Goal: Transaction & Acquisition: Purchase product/service

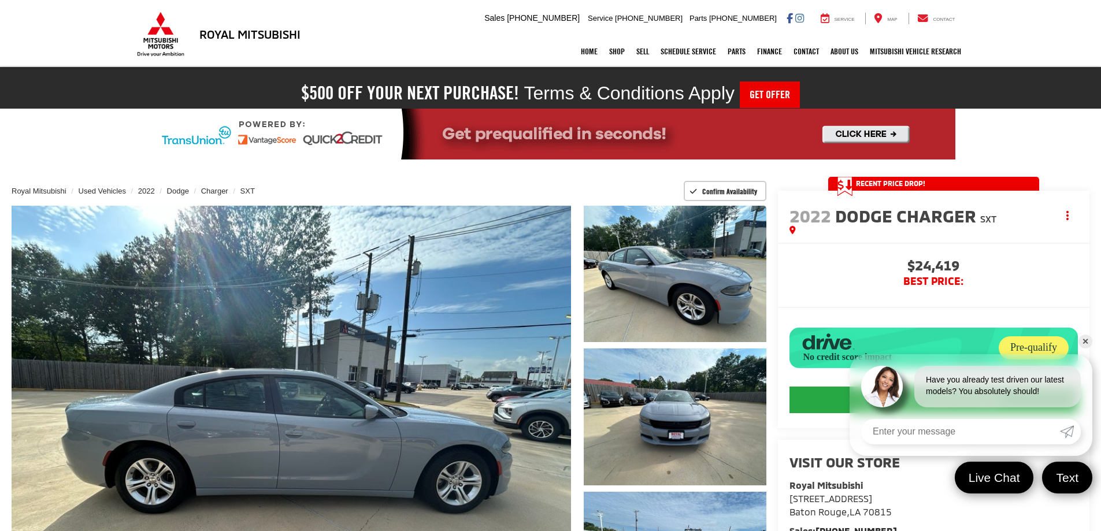
click at [1090, 340] on link "✕" at bounding box center [1085, 341] width 14 height 14
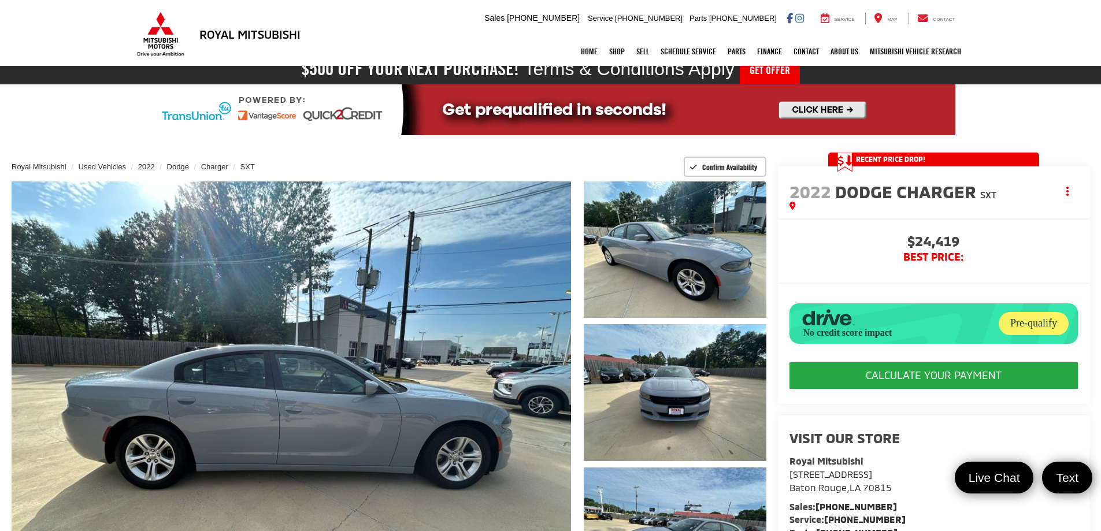
scroll to position [23, 0]
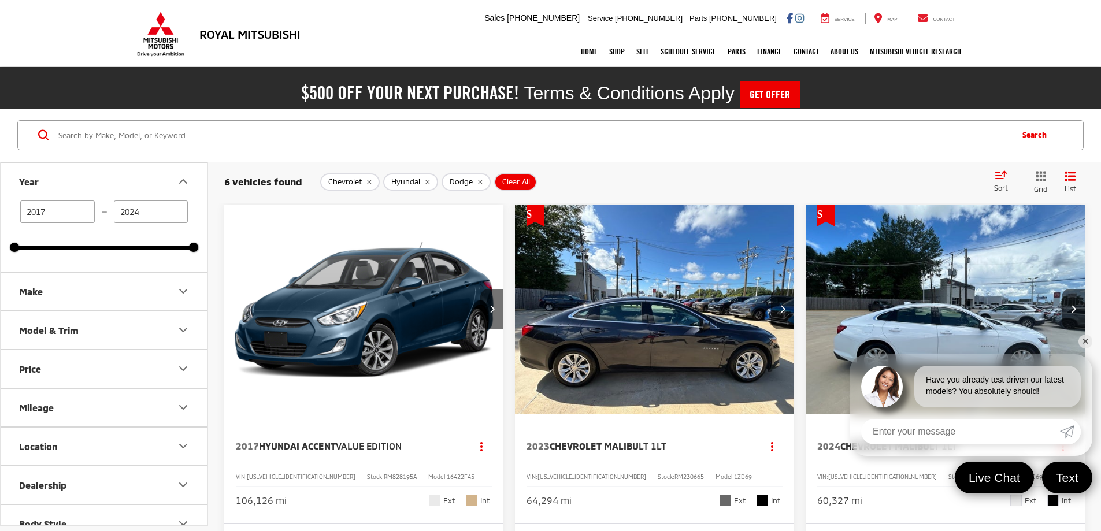
click at [597, 335] on img "2023 Chevrolet Malibu LT 1LT 0" at bounding box center [654, 310] width 281 height 211
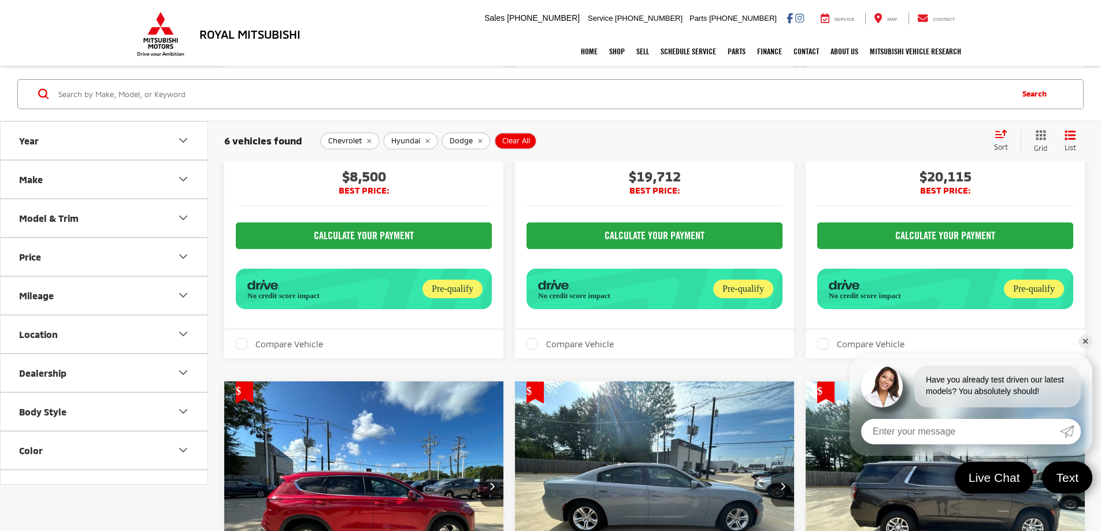
scroll to position [390, 0]
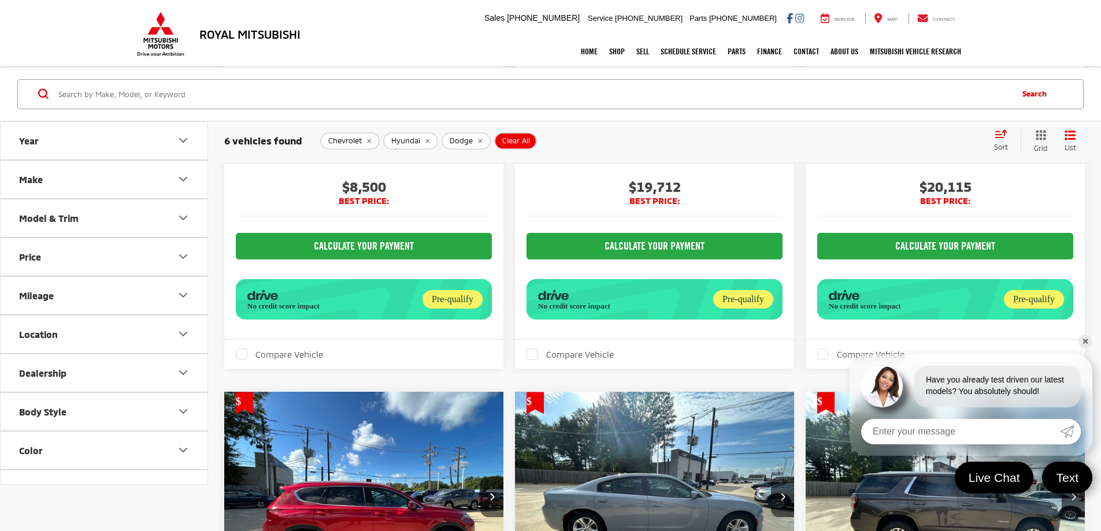
click at [1084, 341] on link "✕" at bounding box center [1085, 341] width 14 height 14
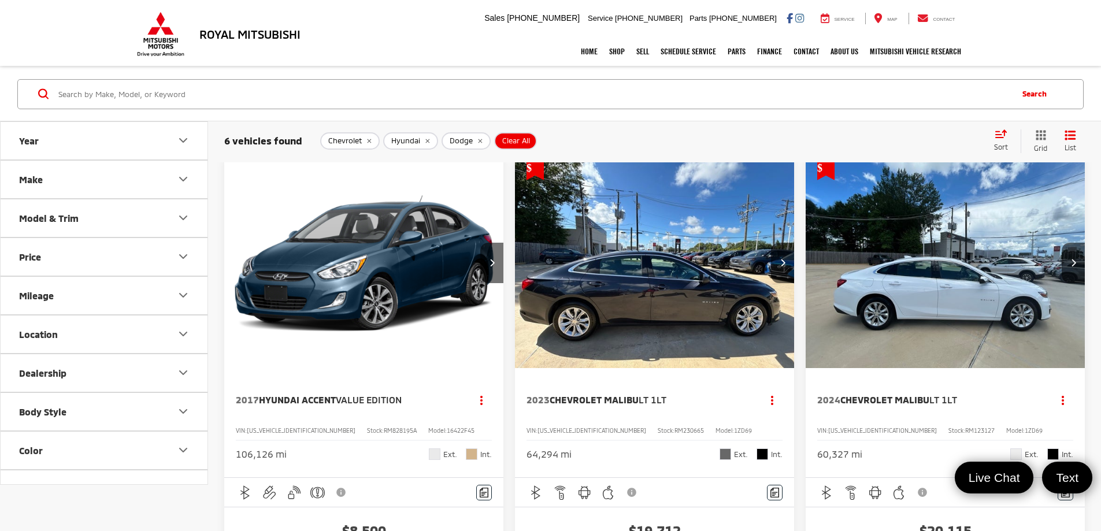
scroll to position [21, 0]
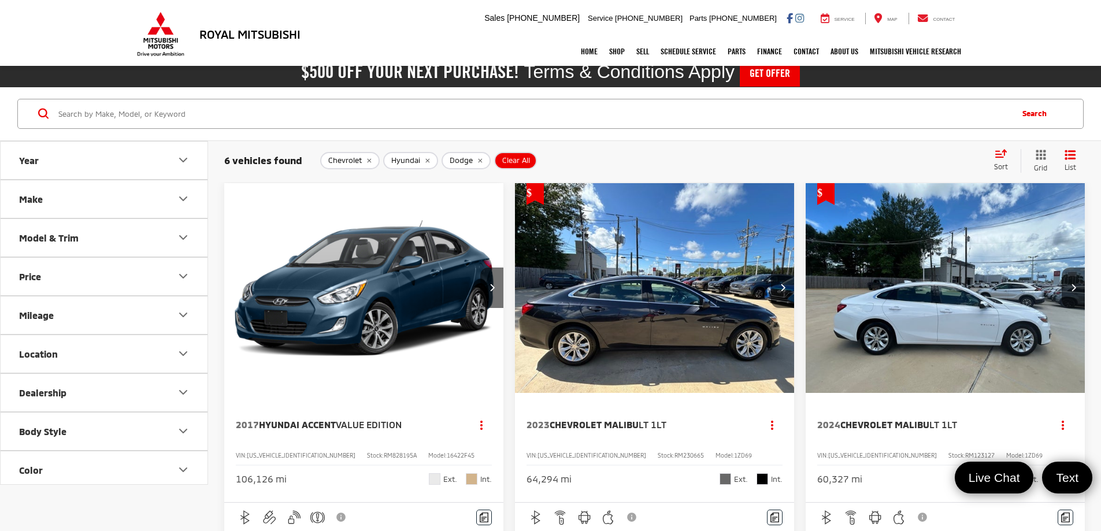
click at [572, 321] on img "2023 Chevrolet Malibu LT 1LT 0" at bounding box center [654, 288] width 281 height 211
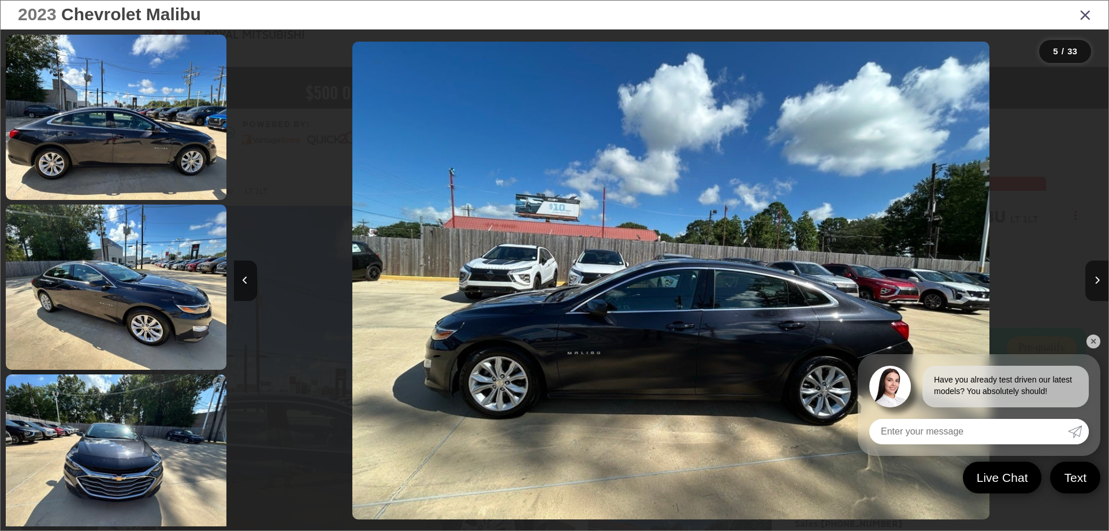
scroll to position [553, 0]
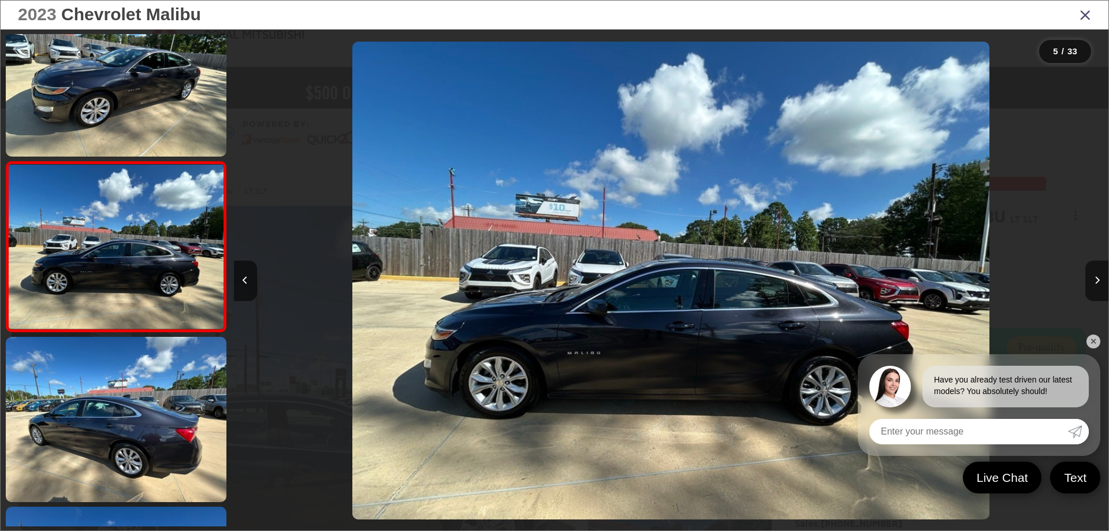
click at [177, 438] on link at bounding box center [116, 419] width 221 height 165
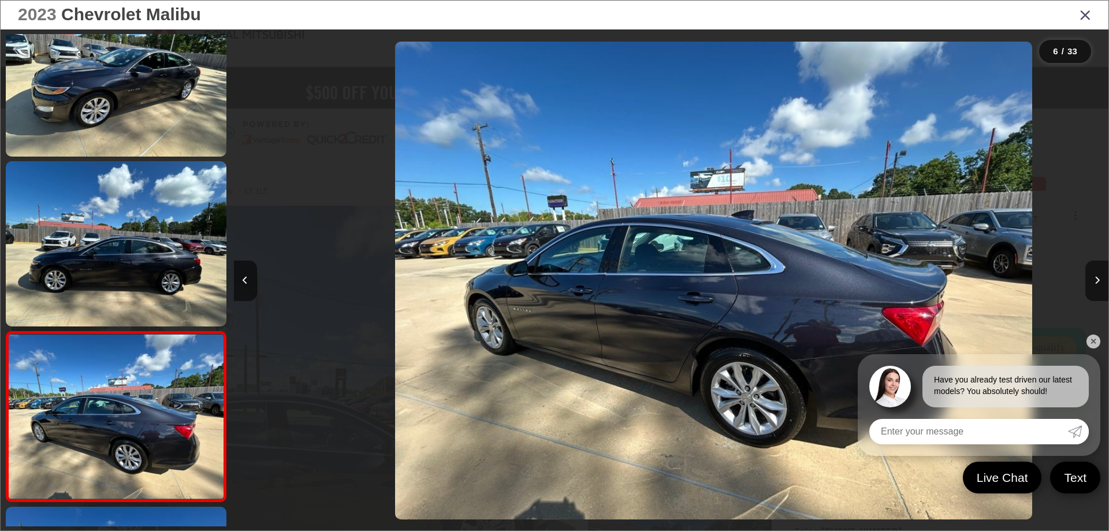
scroll to position [0, 4374]
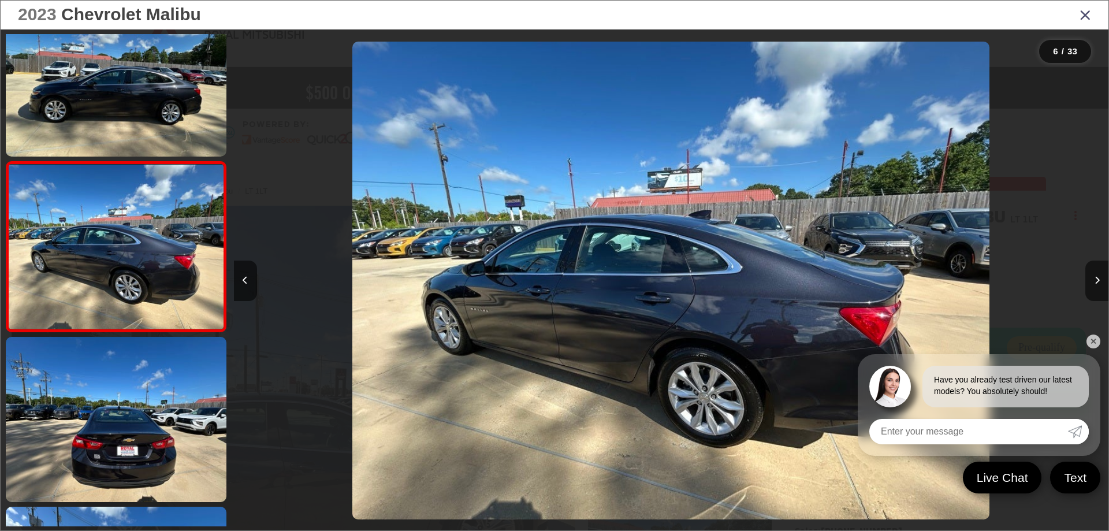
click at [1097, 341] on link "✕" at bounding box center [1094, 341] width 14 height 14
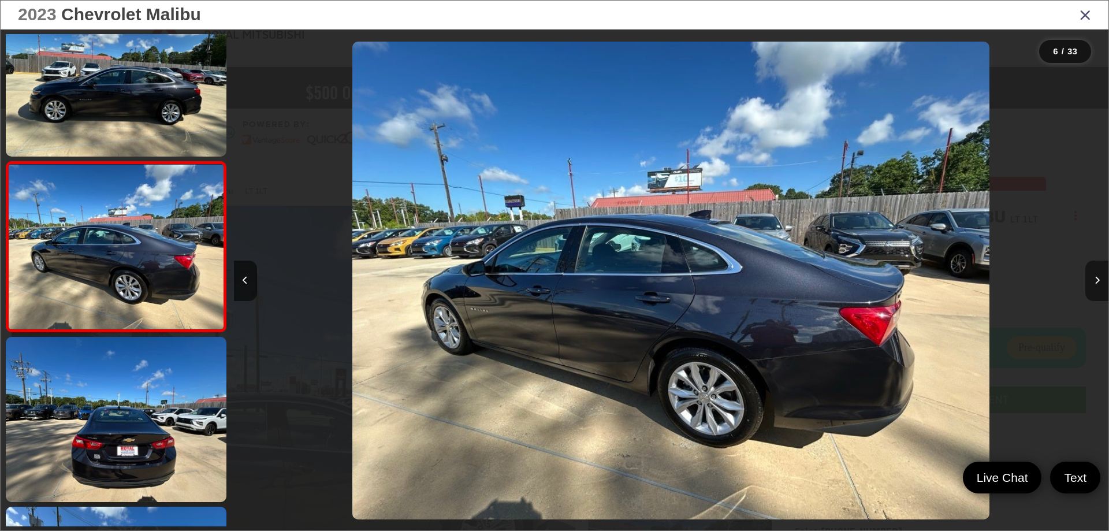
click at [1106, 272] on button "Next image" at bounding box center [1096, 281] width 23 height 40
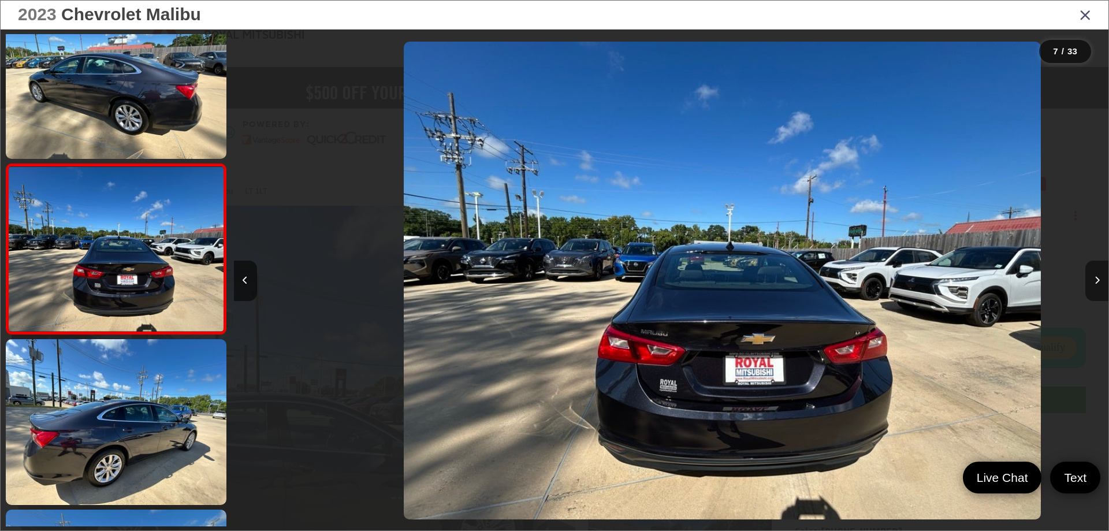
scroll to position [893, 0]
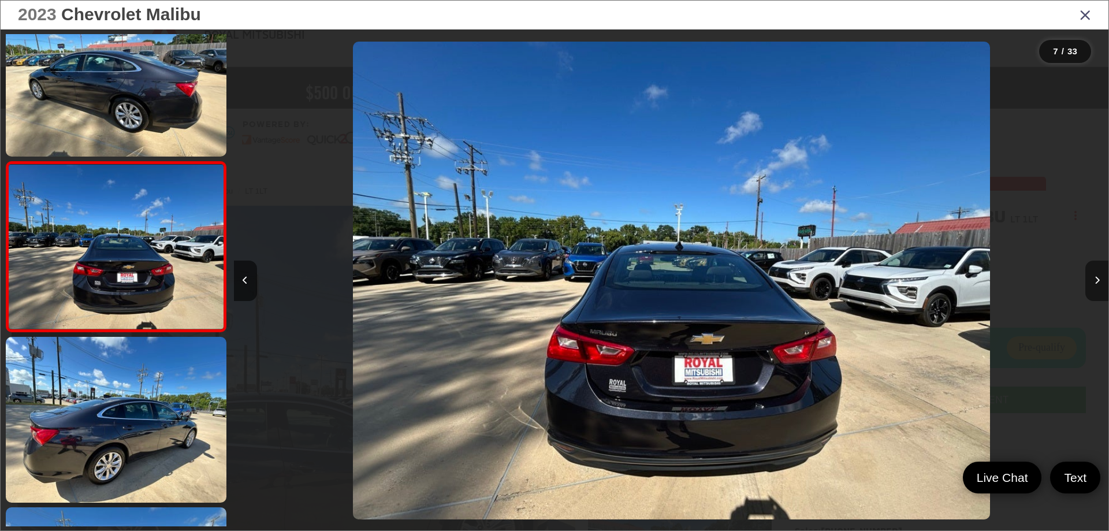
click at [1106, 272] on button "Next image" at bounding box center [1096, 281] width 23 height 40
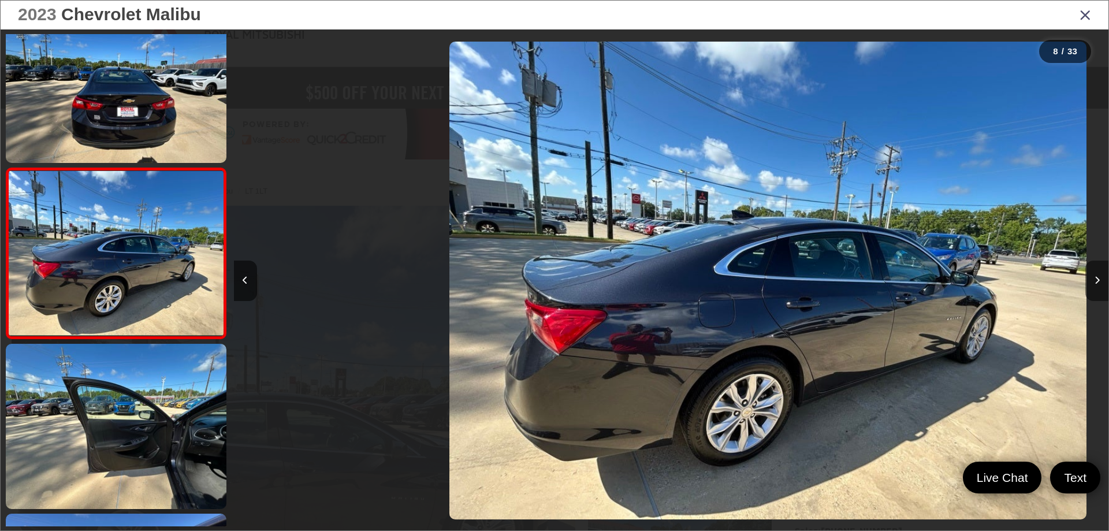
scroll to position [0, 6124]
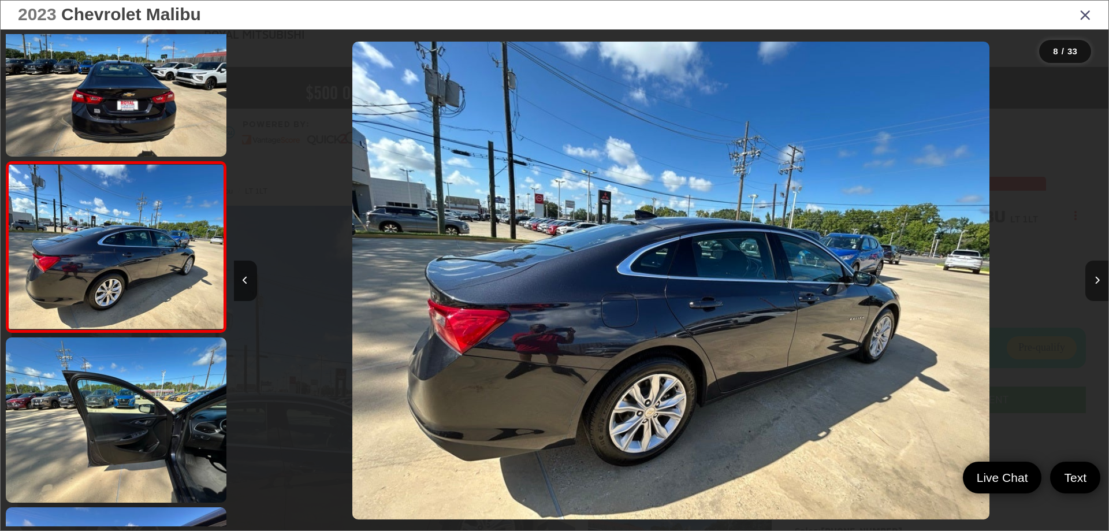
click at [1106, 272] on button "Next image" at bounding box center [1096, 281] width 23 height 40
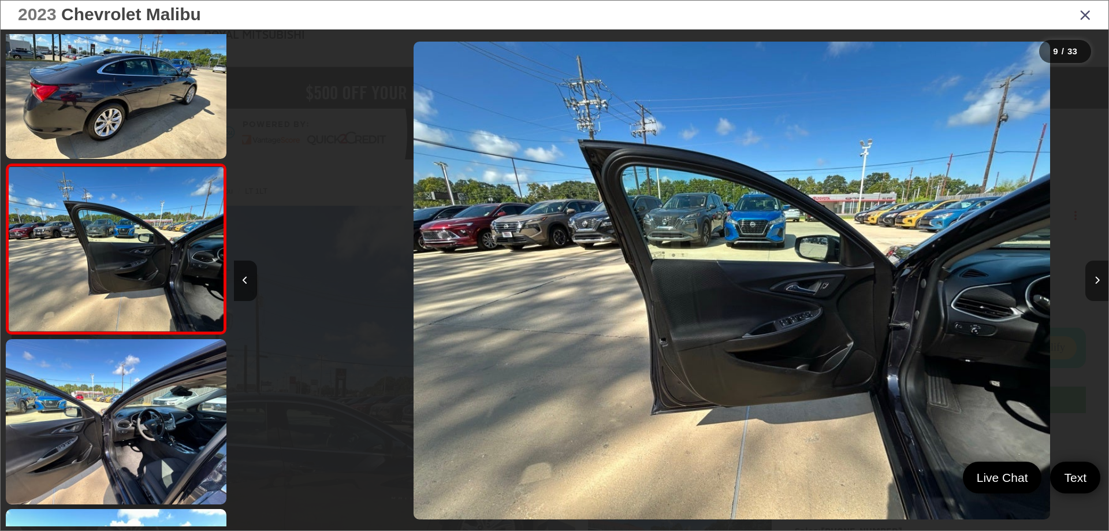
scroll to position [0, 6999]
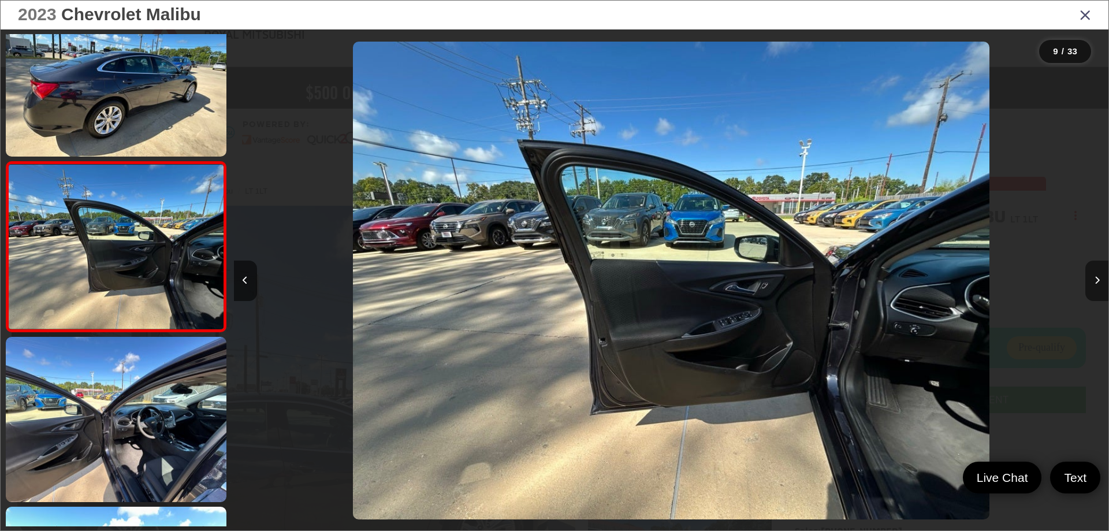
click at [1106, 272] on button "Next image" at bounding box center [1096, 281] width 23 height 40
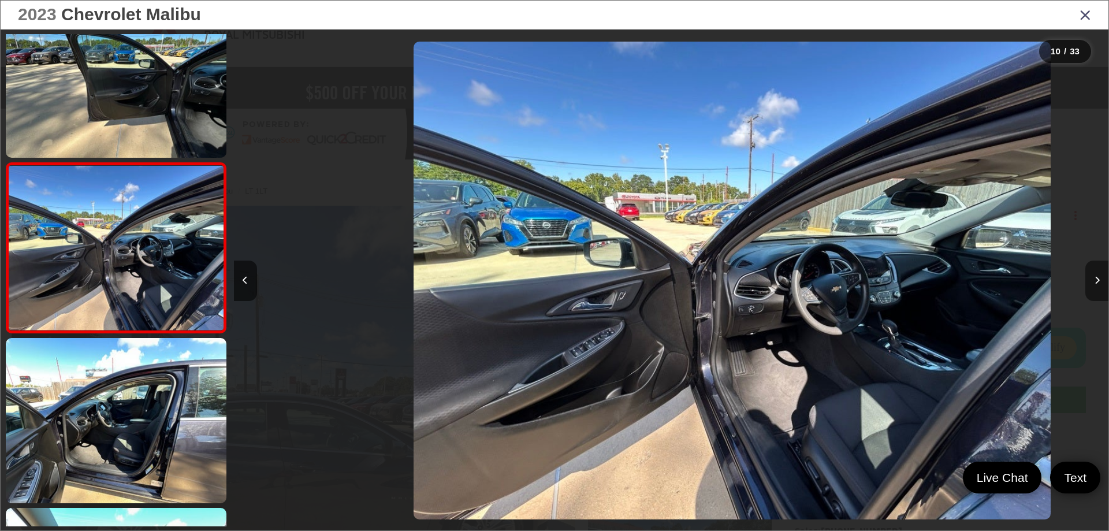
scroll to position [1403, 0]
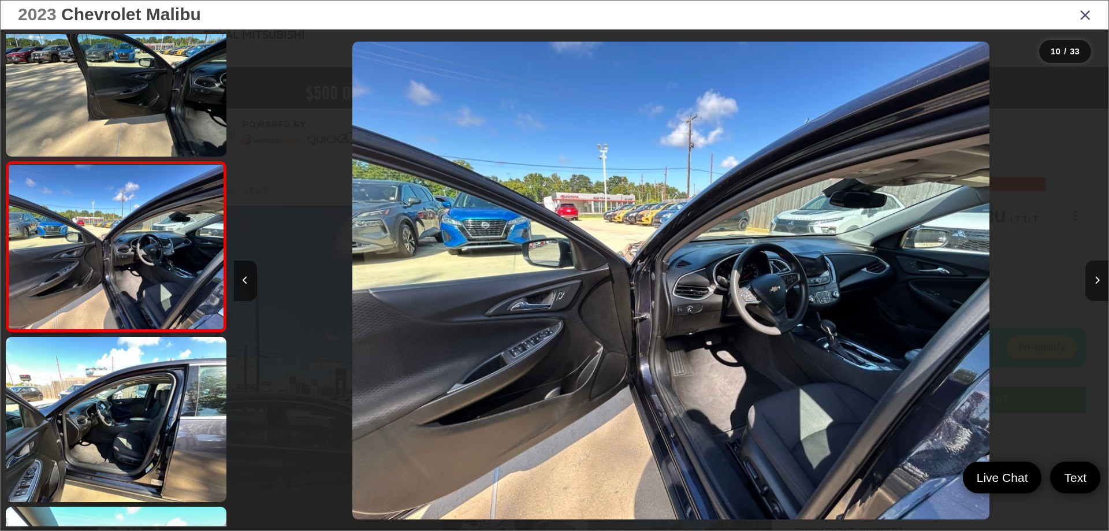
click at [1106, 272] on button "Next image" at bounding box center [1096, 281] width 23 height 40
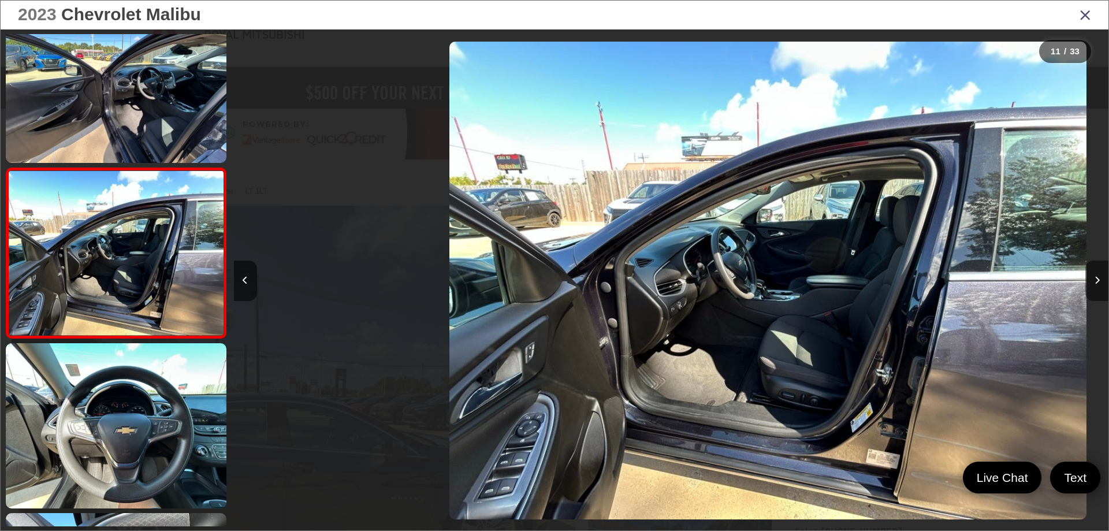
scroll to position [1573, 0]
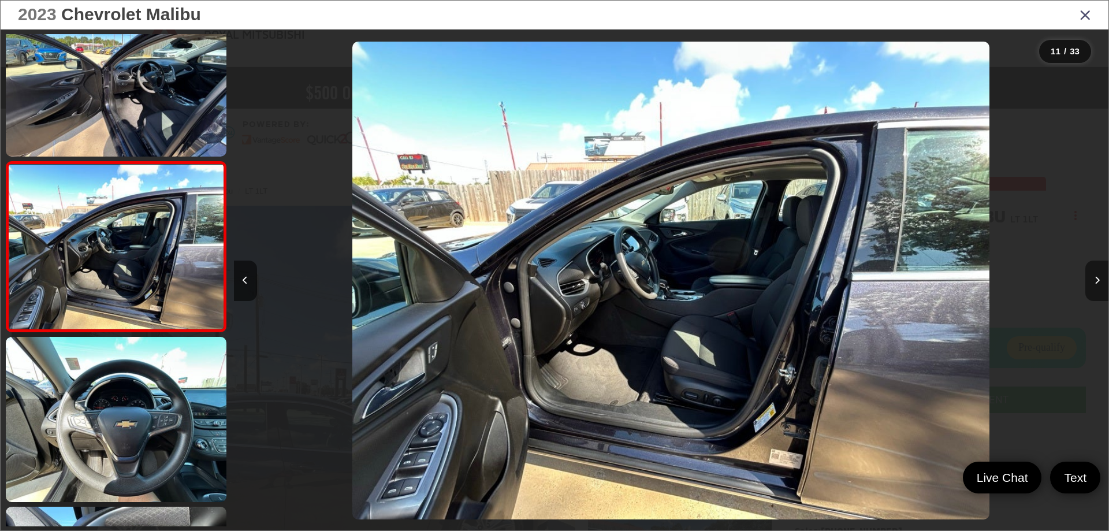
click at [1106, 272] on button "Next image" at bounding box center [1096, 281] width 23 height 40
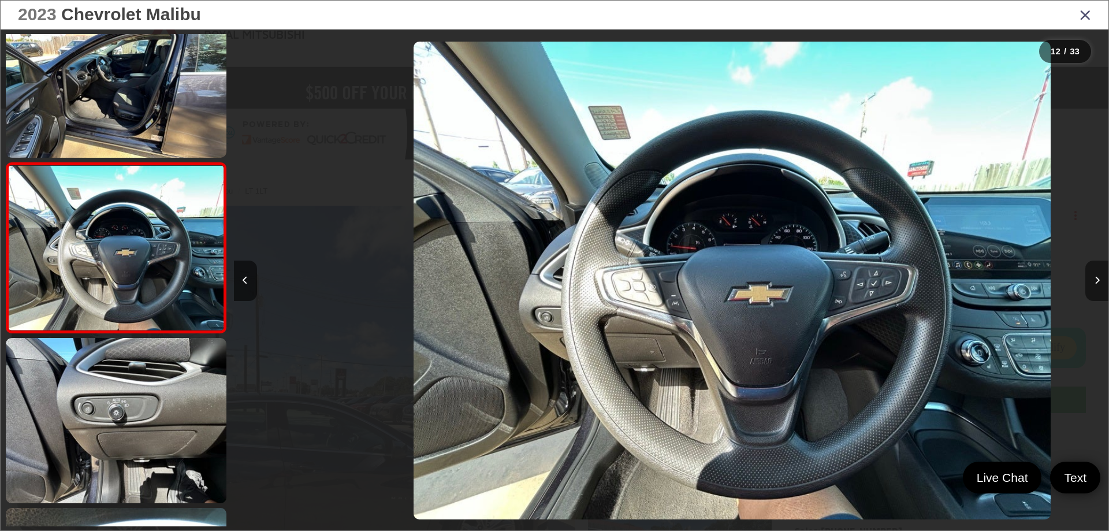
scroll to position [1743, 0]
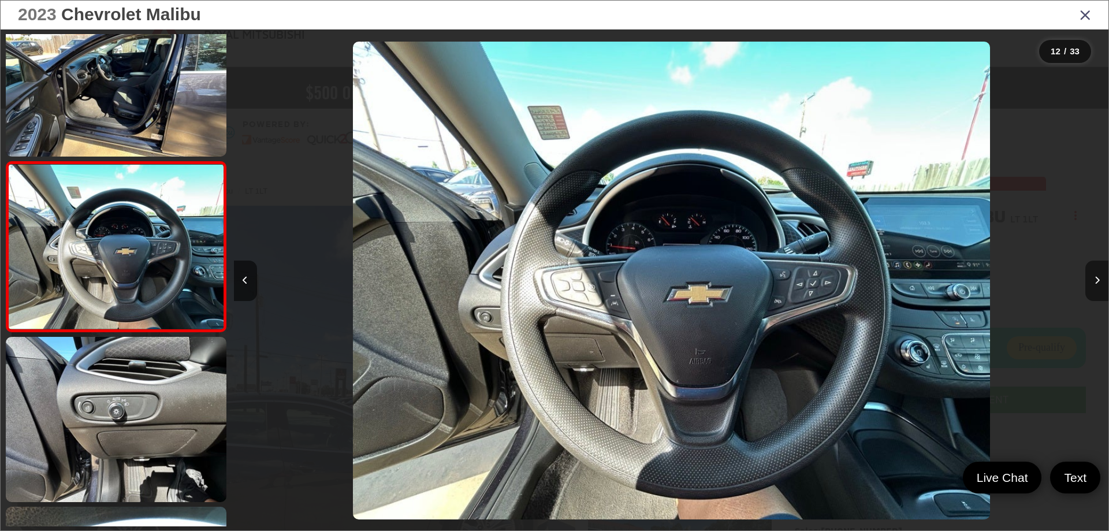
click at [1106, 272] on button "Next image" at bounding box center [1096, 281] width 23 height 40
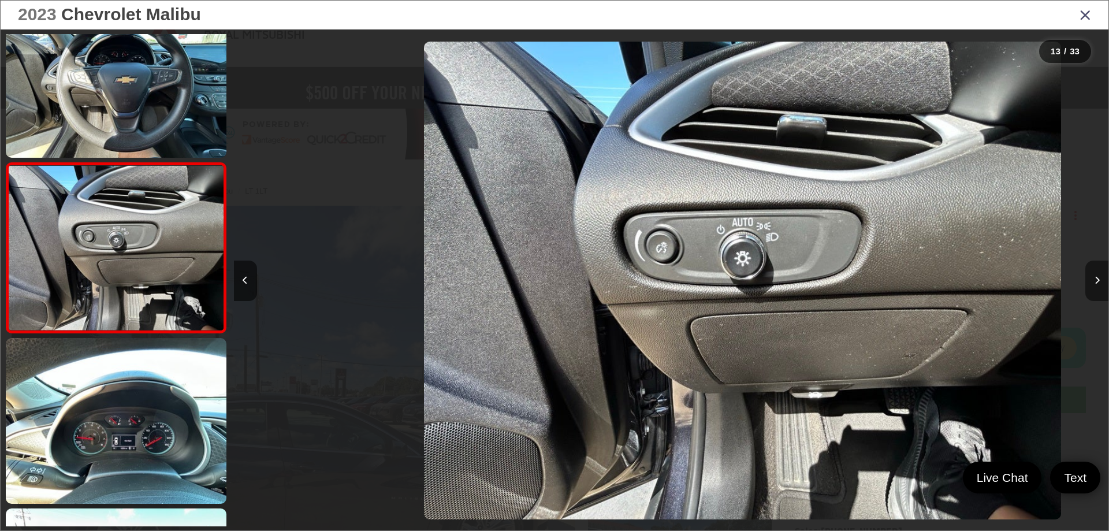
scroll to position [1913, 0]
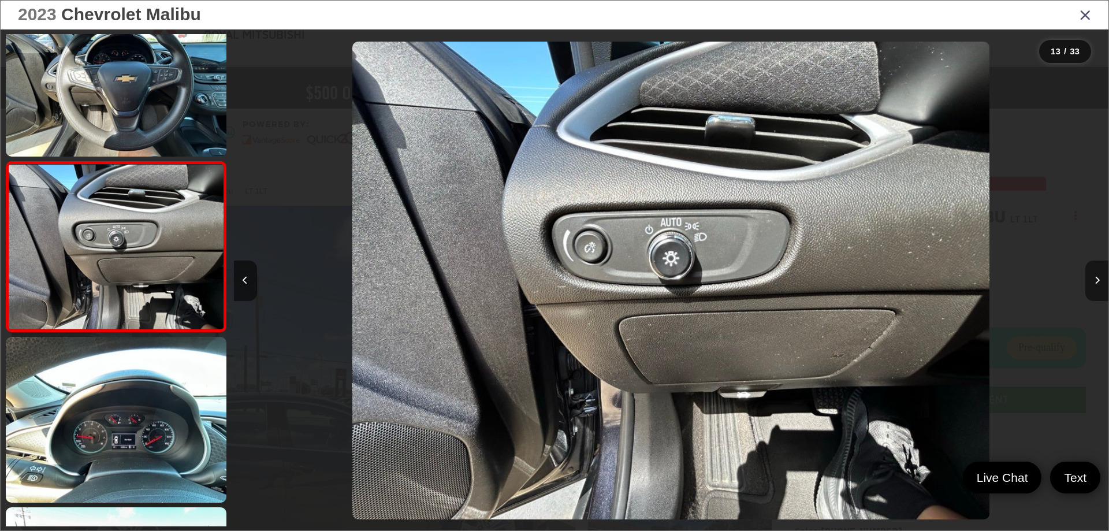
click at [1106, 272] on button "Next image" at bounding box center [1096, 281] width 23 height 40
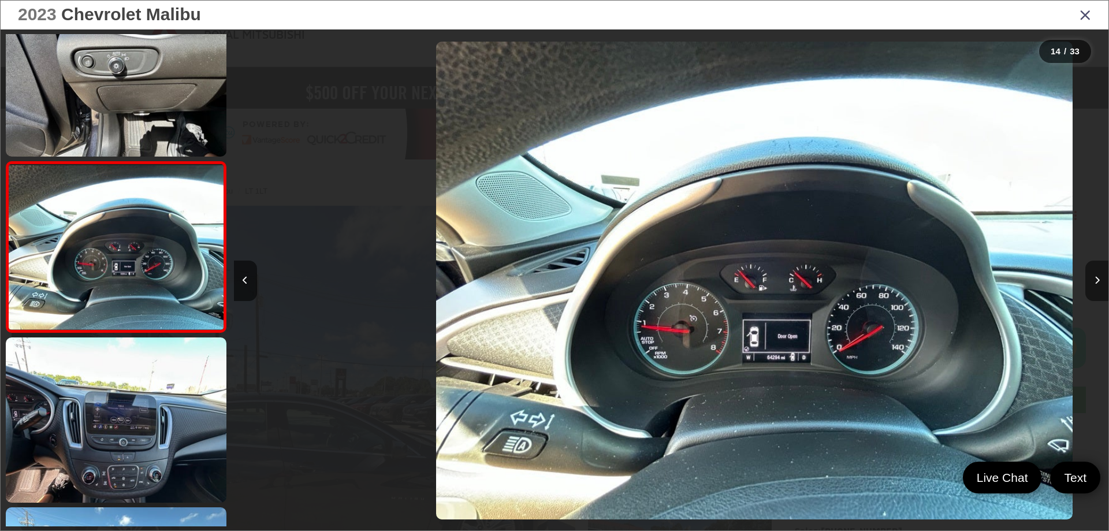
scroll to position [0, 11373]
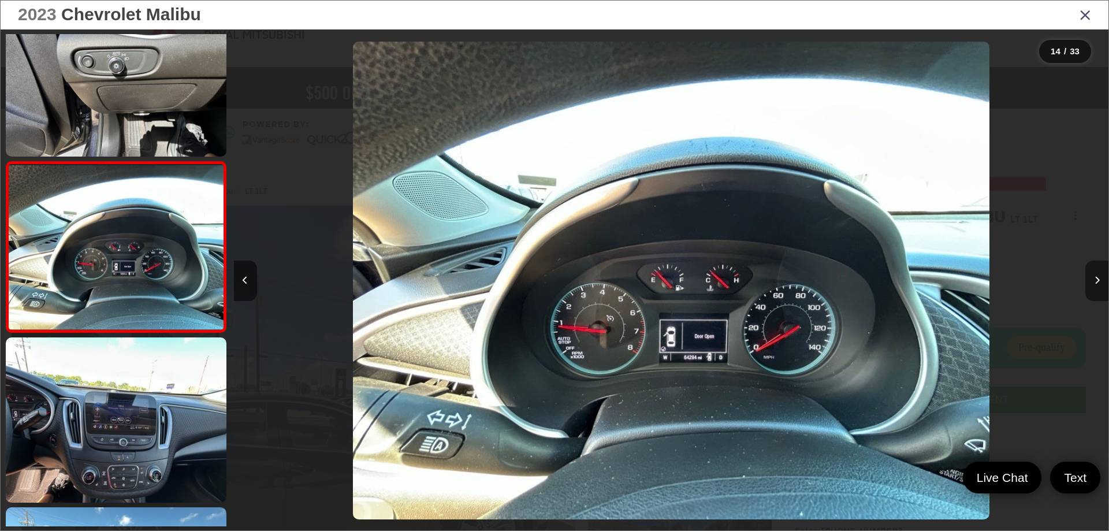
click at [1106, 272] on button "Next image" at bounding box center [1096, 281] width 23 height 40
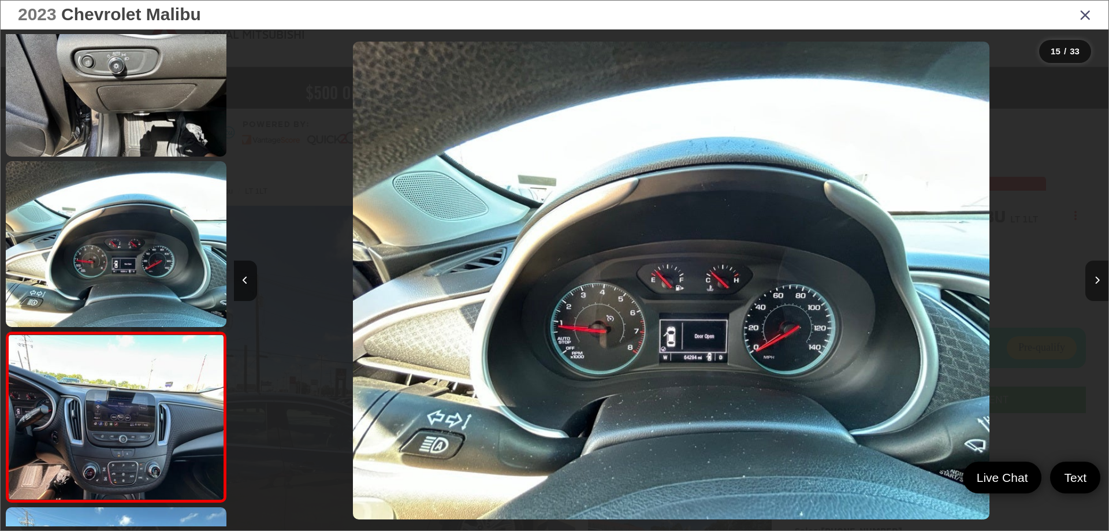
scroll to position [0, 0]
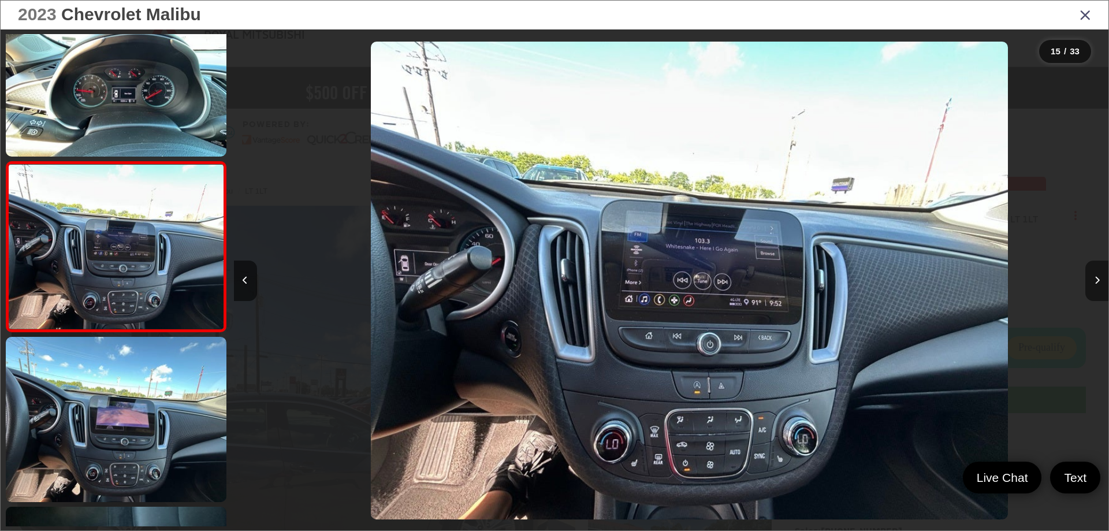
click at [1106, 272] on button "Next image" at bounding box center [1096, 281] width 23 height 40
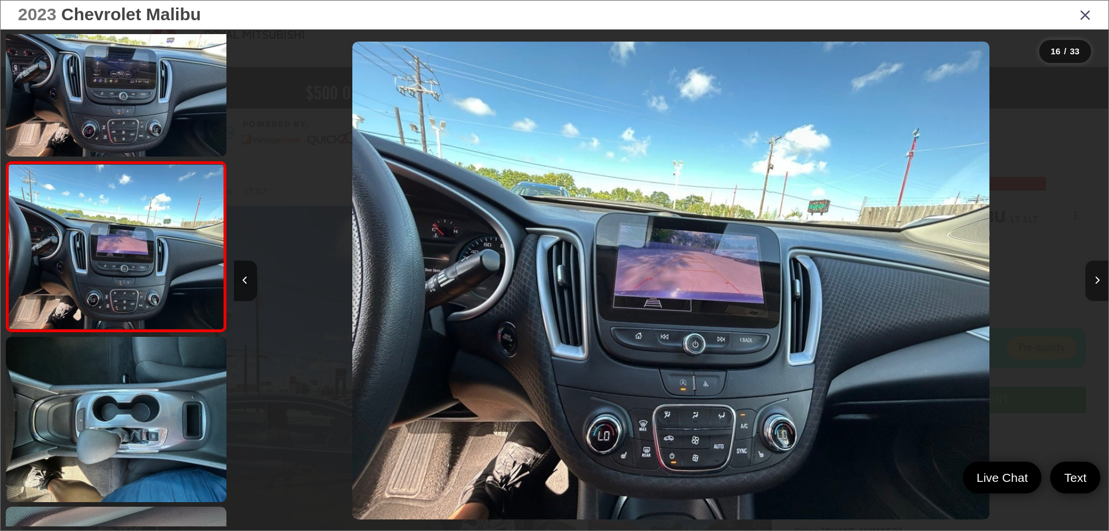
click at [1106, 272] on button "Next image" at bounding box center [1096, 281] width 23 height 40
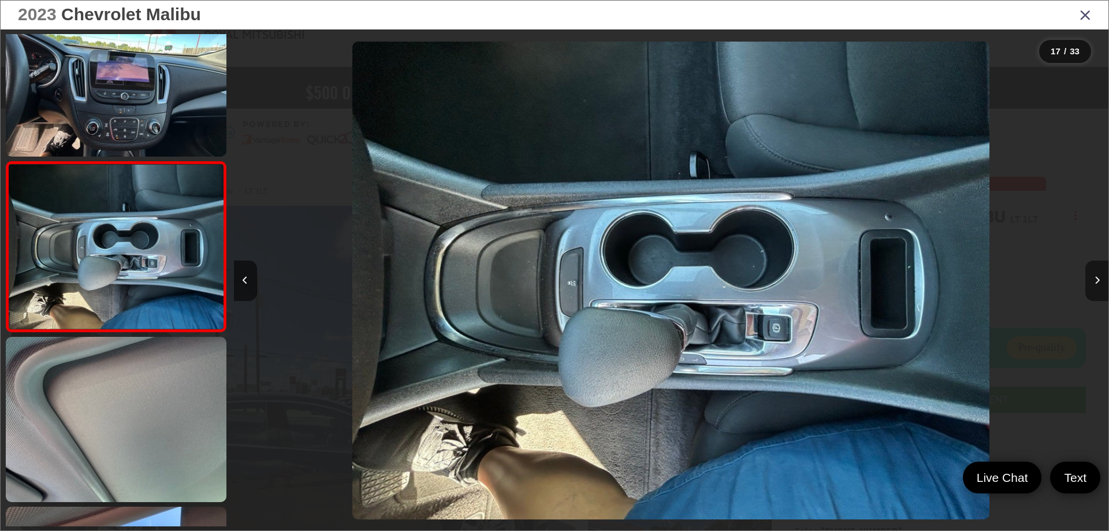
click at [1106, 272] on button "Next image" at bounding box center [1096, 281] width 23 height 40
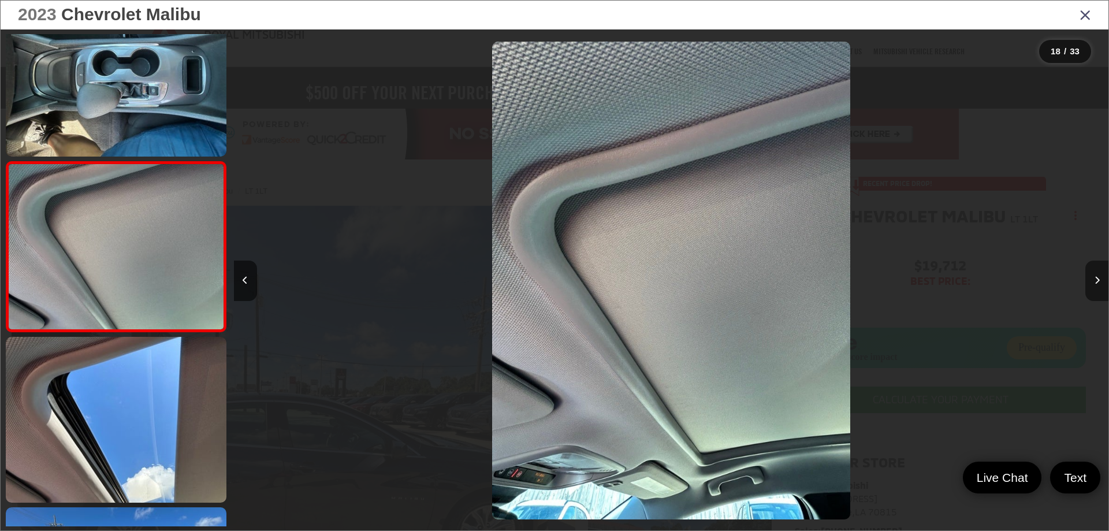
click at [1106, 272] on button "Next image" at bounding box center [1096, 281] width 23 height 40
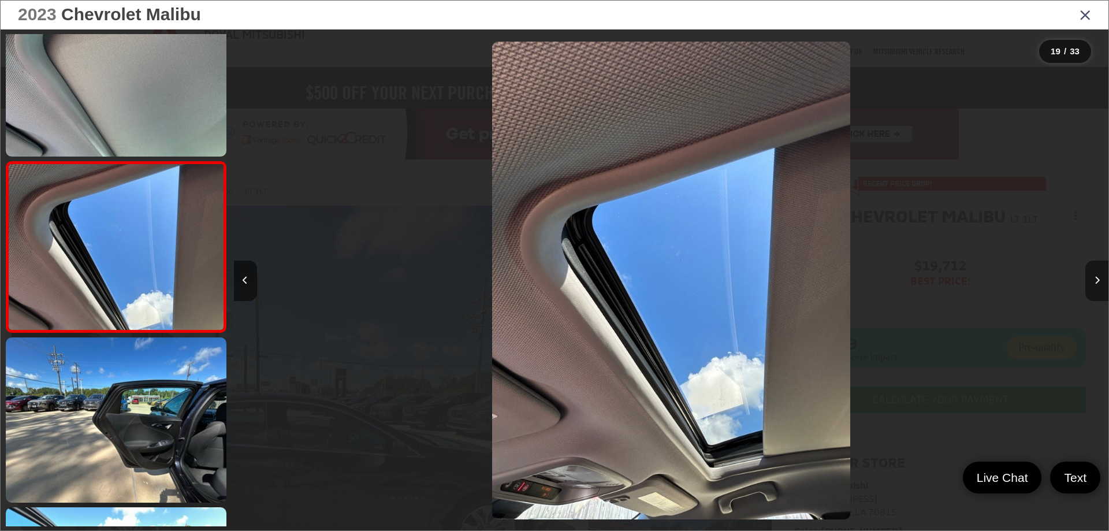
click at [1106, 272] on button "Next image" at bounding box center [1096, 281] width 23 height 40
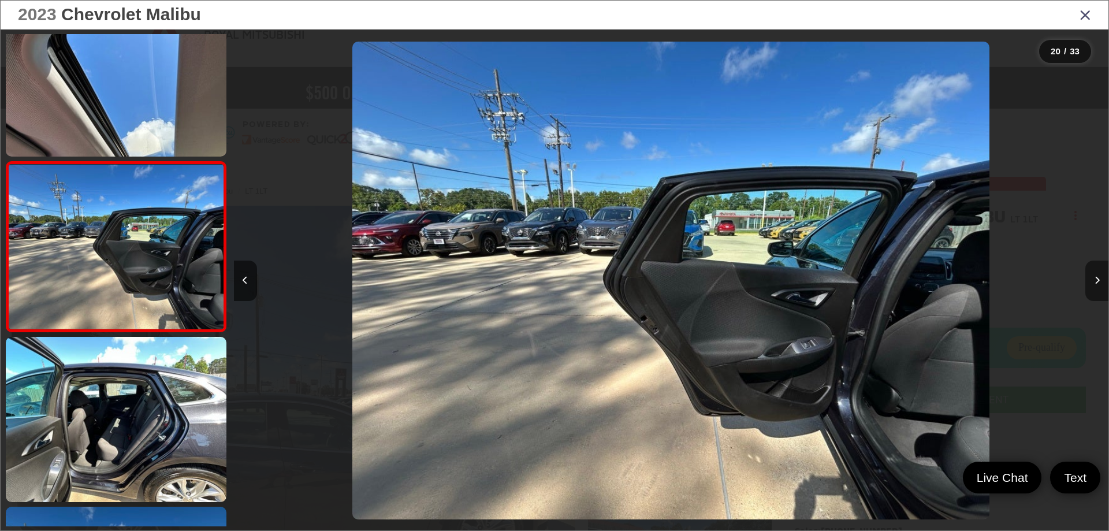
click at [1106, 272] on button "Next image" at bounding box center [1096, 281] width 23 height 40
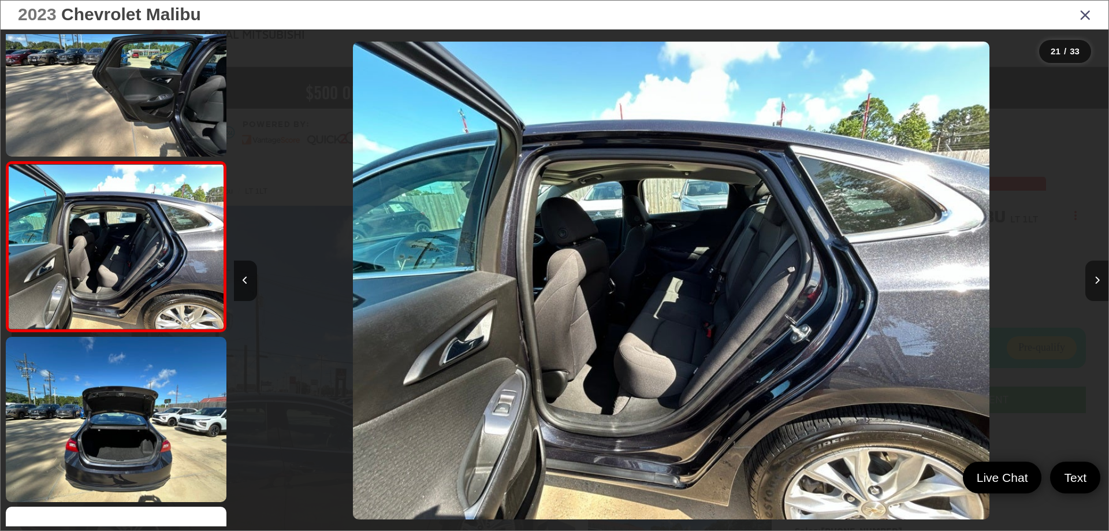
click at [1106, 272] on button "Next image" at bounding box center [1096, 281] width 23 height 40
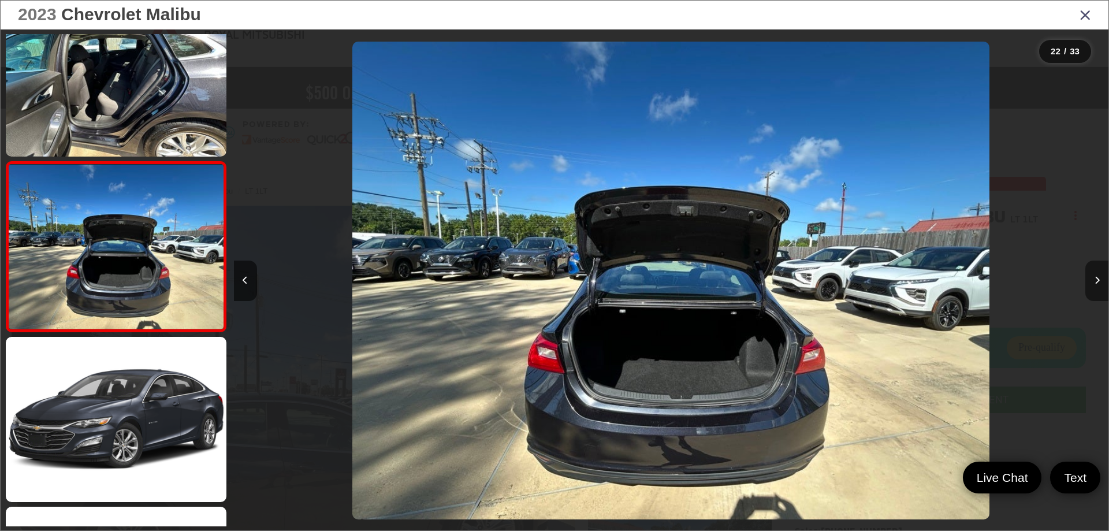
click at [1106, 272] on button "Next image" at bounding box center [1096, 281] width 23 height 40
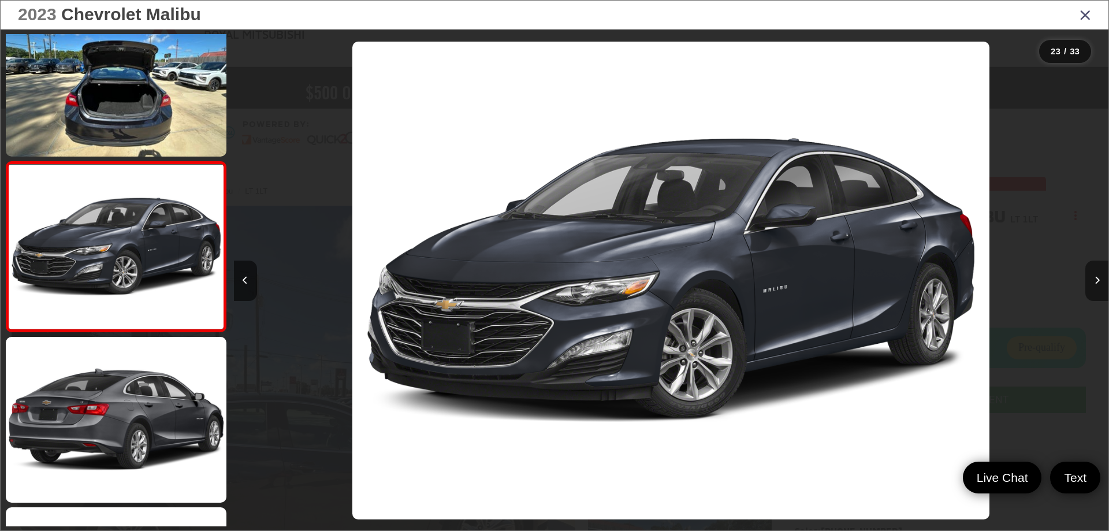
click at [1106, 272] on button "Next image" at bounding box center [1096, 281] width 23 height 40
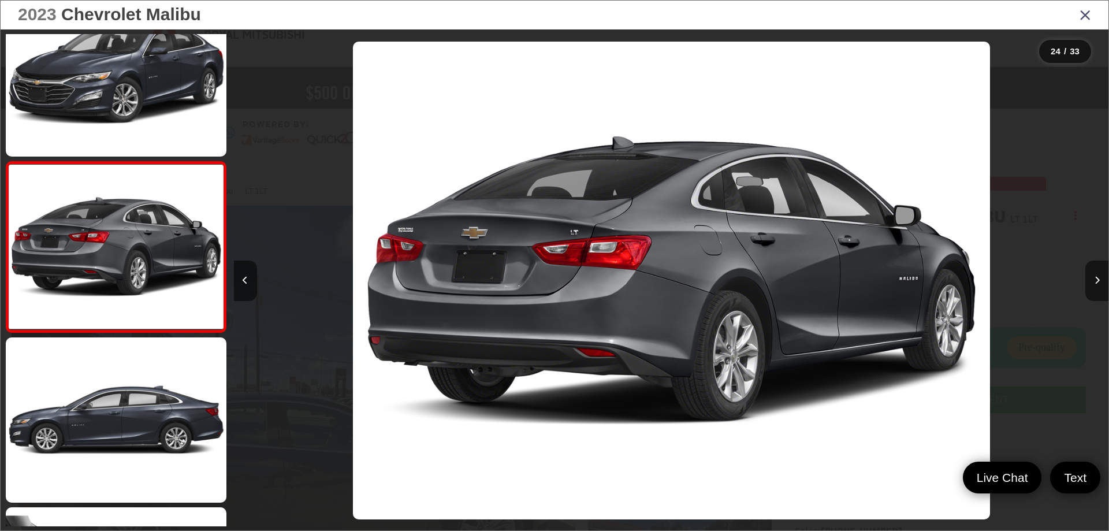
click at [1067, 171] on div at bounding box center [999, 280] width 219 height 502
click at [1084, 14] on icon "Close gallery" at bounding box center [1086, 14] width 12 height 15
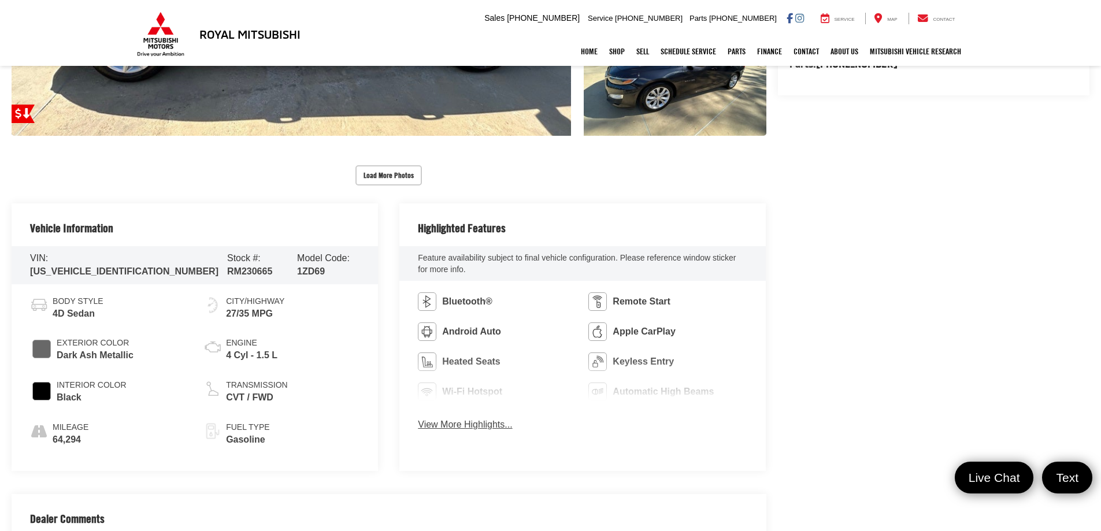
scroll to position [501, 0]
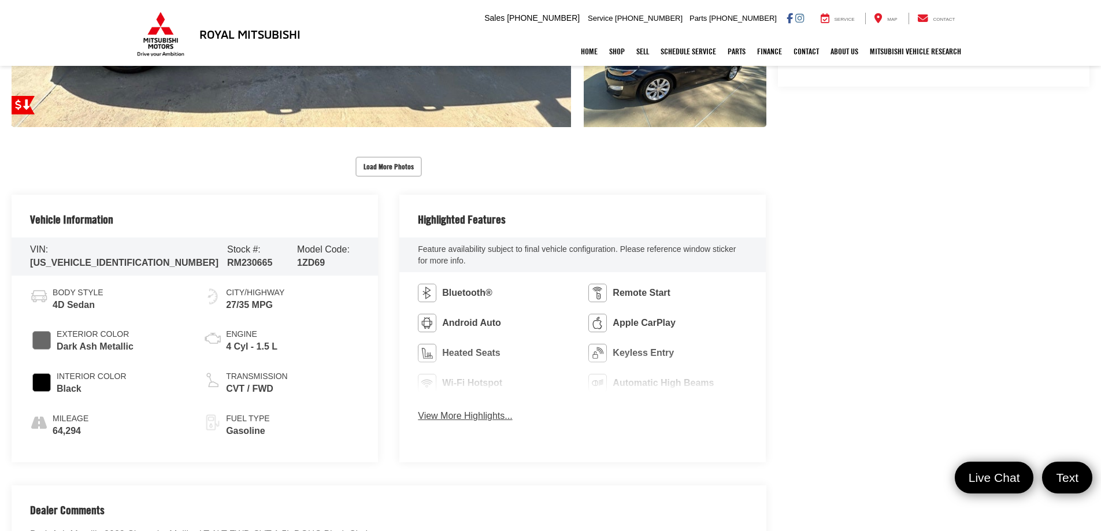
click at [493, 419] on button "View More Highlights..." at bounding box center [465, 416] width 94 height 13
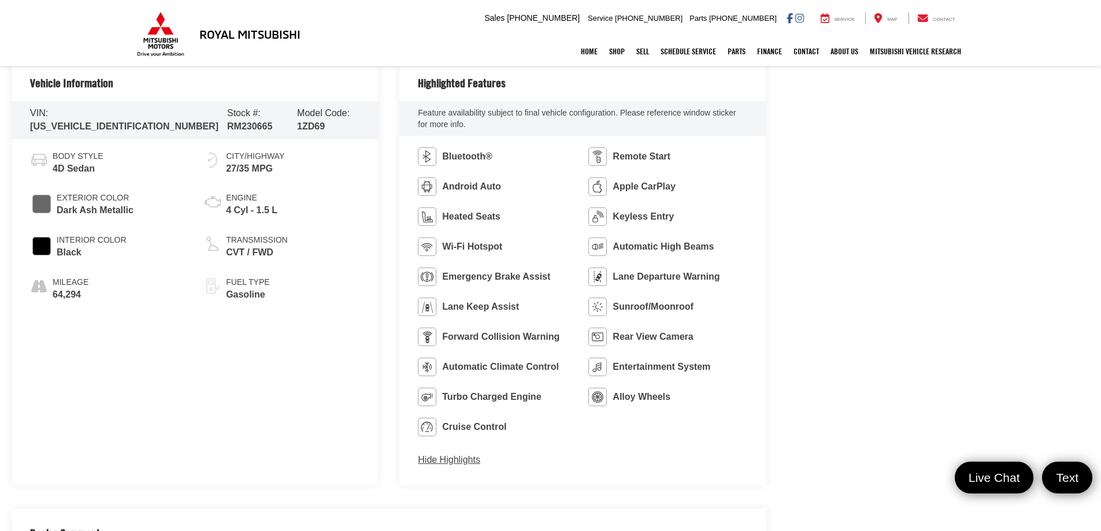
scroll to position [617, 0]
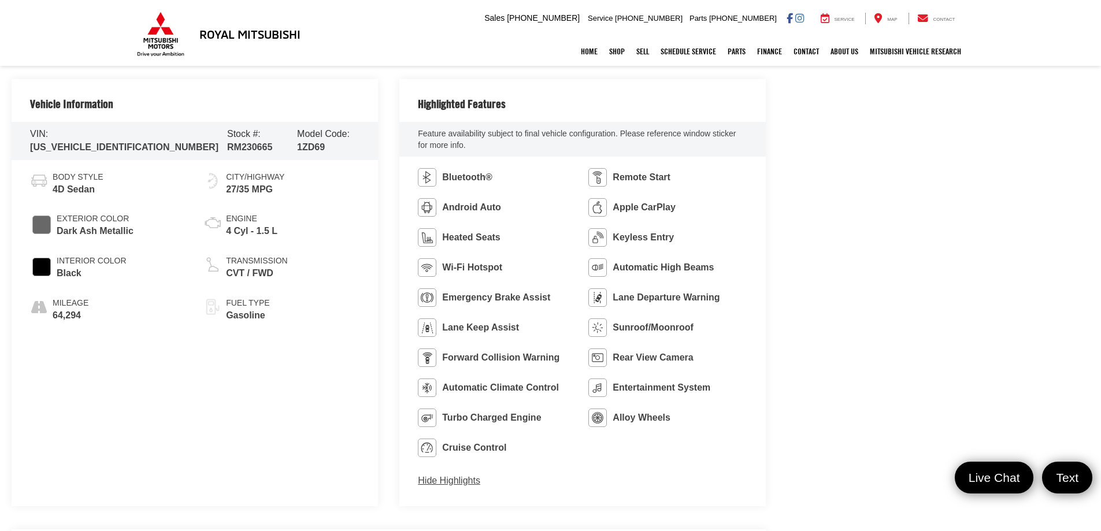
click at [470, 481] on button "Hide Highlights" at bounding box center [449, 480] width 62 height 13
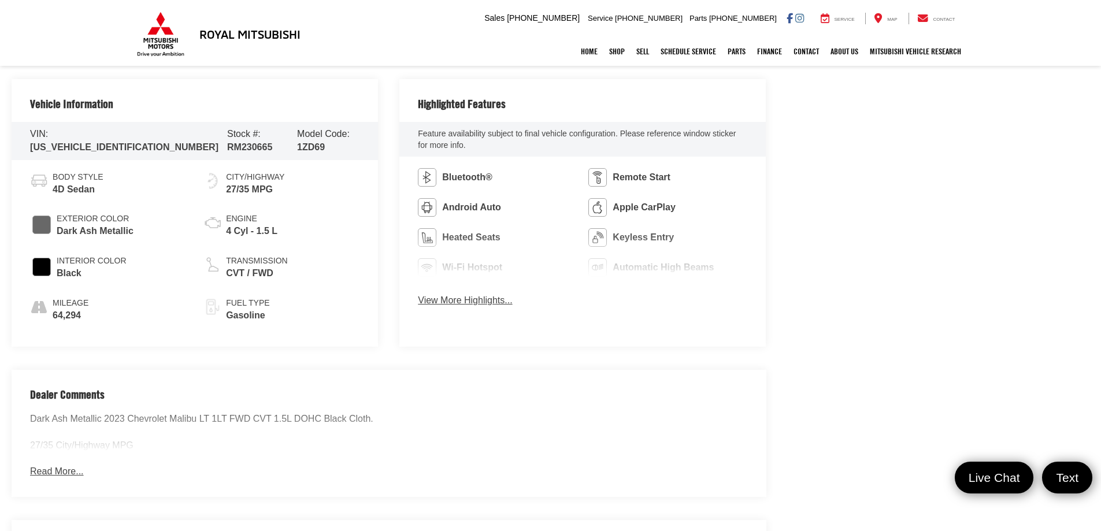
click at [488, 303] on button "View More Highlights..." at bounding box center [465, 300] width 94 height 13
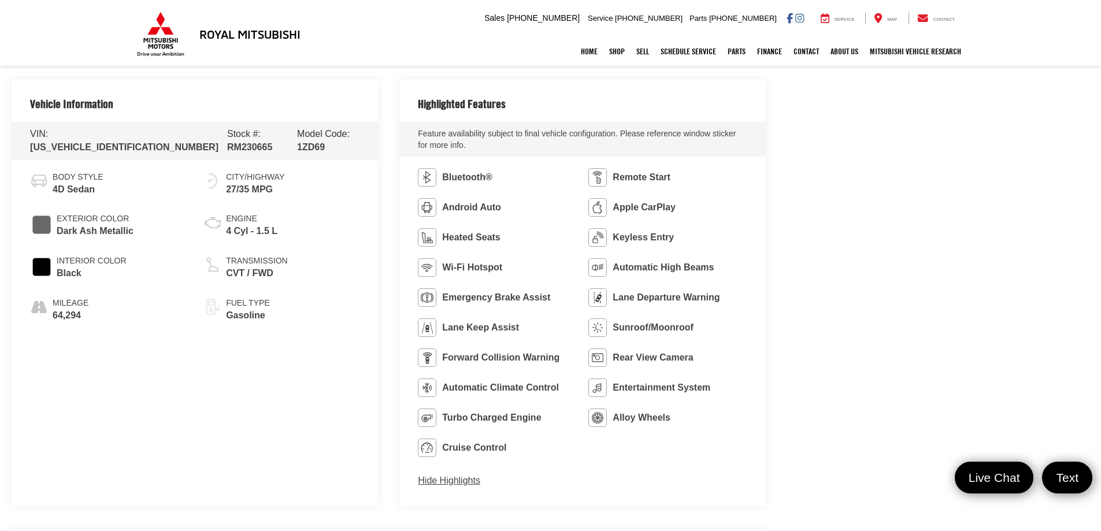
click at [459, 482] on button "Hide Highlights" at bounding box center [449, 480] width 62 height 13
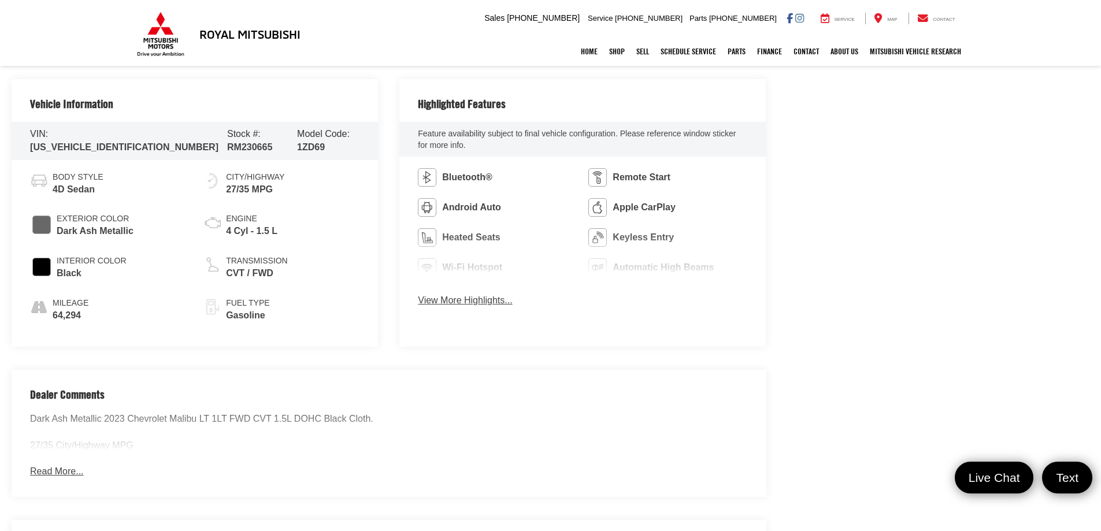
click at [42, 465] on button "Read More..." at bounding box center [56, 471] width 53 height 13
click at [499, 303] on button "View More Highlights..." at bounding box center [465, 300] width 94 height 13
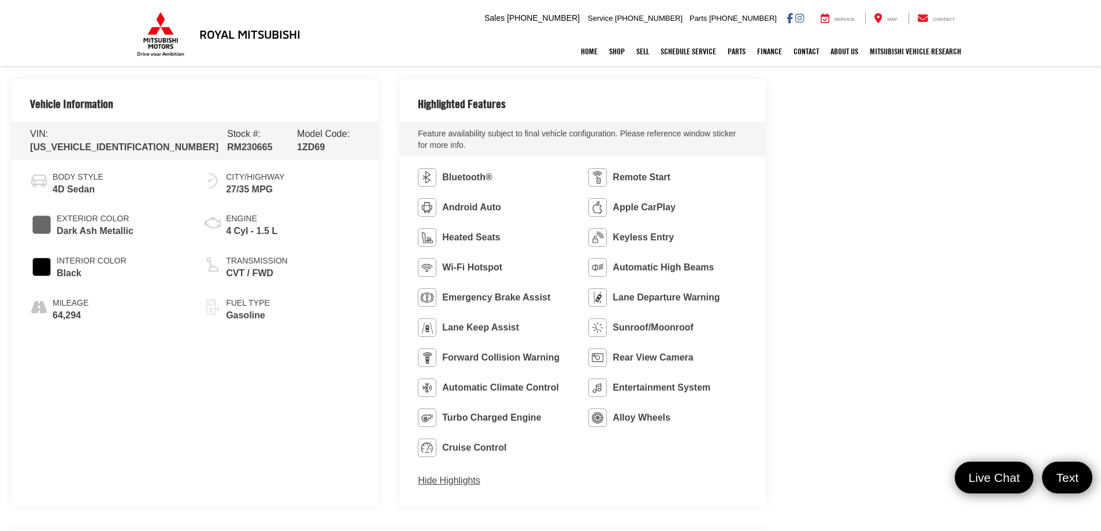
click at [469, 485] on button "Hide Highlights" at bounding box center [449, 480] width 62 height 13
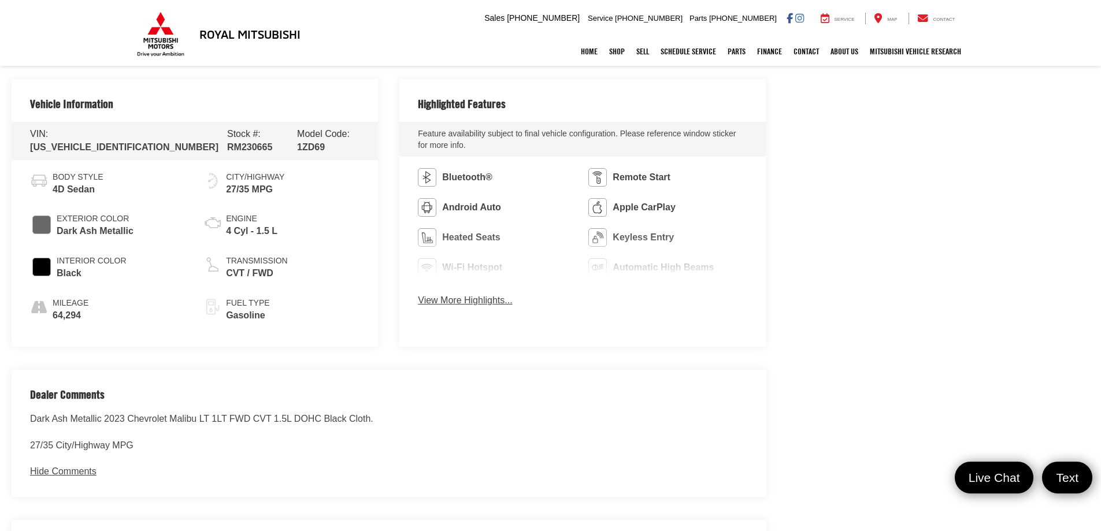
drag, startPoint x: 469, startPoint y: 485, endPoint x: 549, endPoint y: 390, distance: 124.3
click at [549, 390] on div "Dealer Comments Dark Ash Metallic 2023 Chevrolet Malibu LT 1LT FWD CVT 1.5L DOH…" at bounding box center [389, 433] width 754 height 127
click at [549, 390] on h2 "Dealer Comments" at bounding box center [388, 400] width 717 height 24
click at [492, 303] on button "View More Highlights..." at bounding box center [465, 300] width 94 height 13
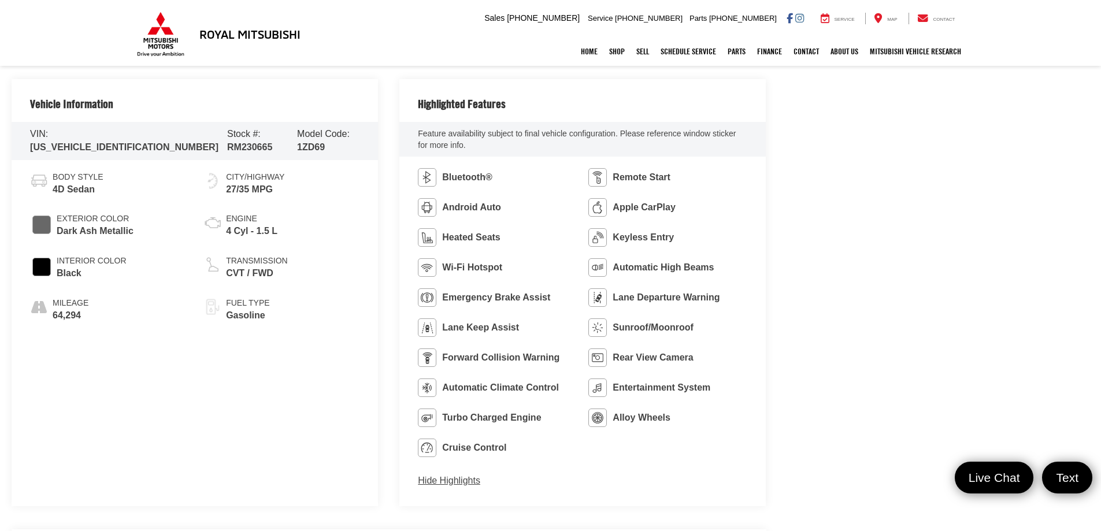
click at [487, 492] on div "Bluetooth® Remote Start Android Auto Apple CarPlay Heated Seats Keyless Entry W…" at bounding box center [582, 332] width 366 height 350
click at [469, 478] on button "Hide Highlights" at bounding box center [449, 480] width 62 height 13
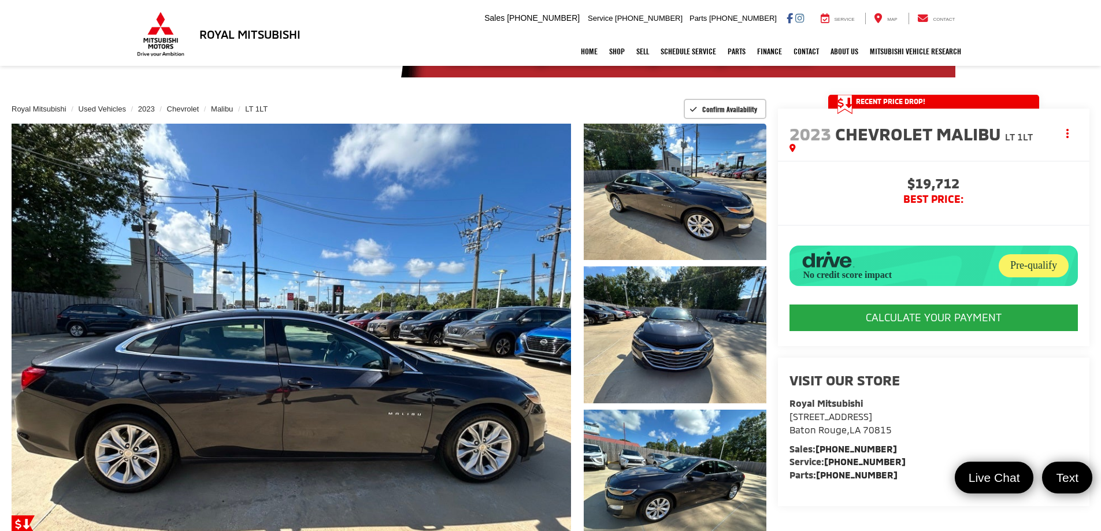
scroll to position [0, 0]
